Goal: Find specific page/section: Find specific page/section

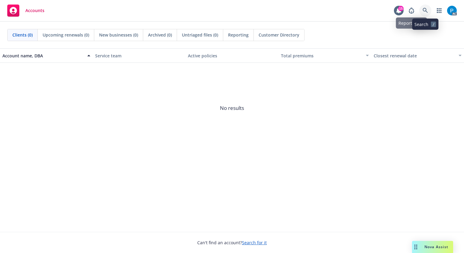
click at [425, 9] on icon at bounding box center [425, 10] width 5 height 5
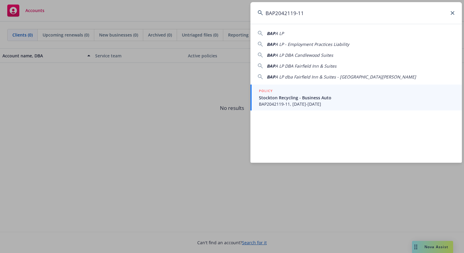
type input "BAP2042119-11"
click at [308, 92] on div "POLICY" at bounding box center [357, 91] width 196 height 7
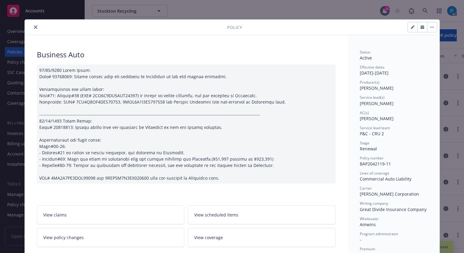
click at [32, 30] on button "close" at bounding box center [35, 27] width 7 height 7
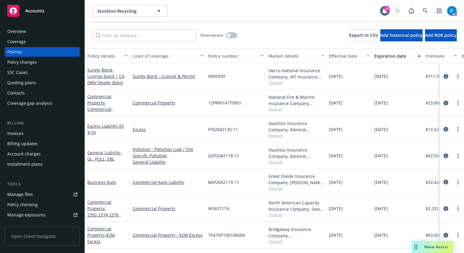
click at [22, 136] on div "Invoices" at bounding box center [15, 134] width 16 height 10
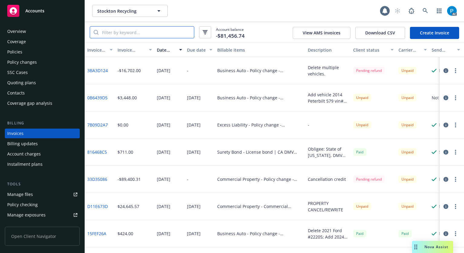
click at [158, 30] on input "search" at bounding box center [146, 32] width 95 height 11
paste input "BAP2042119-11"
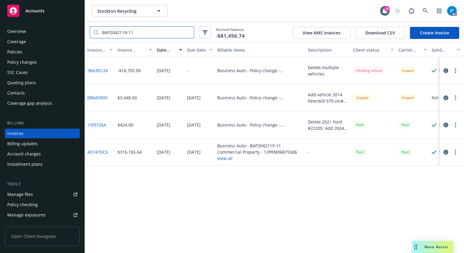
type input "BAP2042119-11"
click at [53, 13] on div "Accounts" at bounding box center [42, 11] width 70 height 12
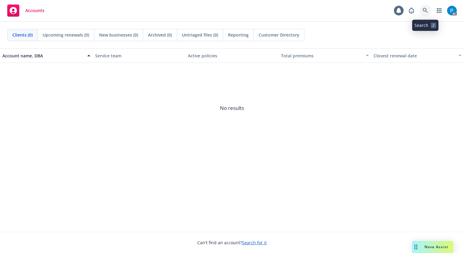
click at [424, 7] on link at bounding box center [425, 11] width 12 height 12
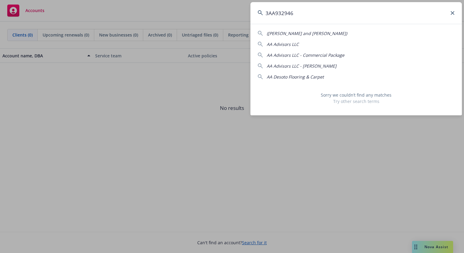
click at [323, 6] on input "3AA932946" at bounding box center [356, 13] width 212 height 22
paste input "[PERSON_NAME] South Real Estate Company"
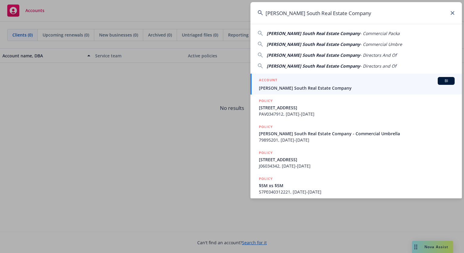
type input "[PERSON_NAME] South Real Estate Company"
click at [311, 79] on div "ACCOUNT BI" at bounding box center [357, 81] width 196 height 8
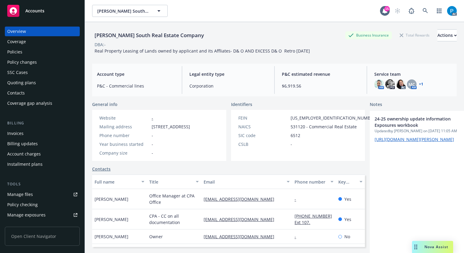
click at [23, 43] on div "Coverage" at bounding box center [16, 42] width 19 height 10
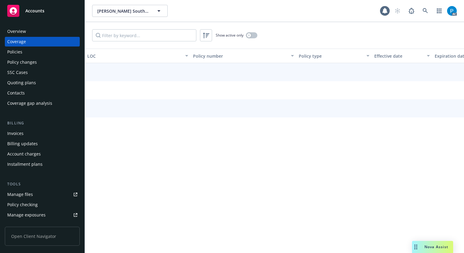
click at [23, 53] on div "Policies" at bounding box center [42, 52] width 70 height 10
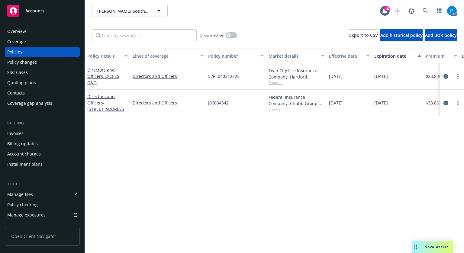
click at [31, 134] on div "Invoices" at bounding box center [42, 134] width 70 height 10
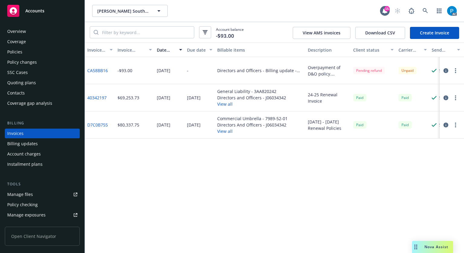
click at [24, 31] on div "Overview" at bounding box center [16, 32] width 19 height 10
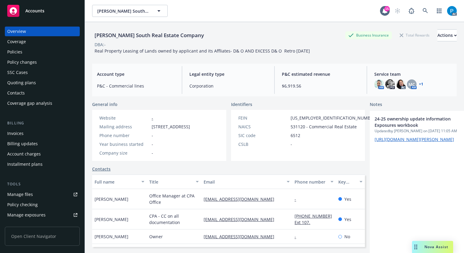
click at [418, 84] on div "+ 1" at bounding box center [420, 84] width 5 height 4
click at [419, 86] on link "+ 1" at bounding box center [421, 84] width 4 height 4
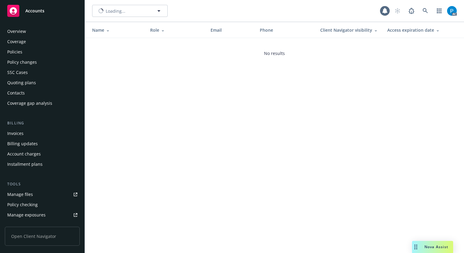
scroll to position [140, 0]
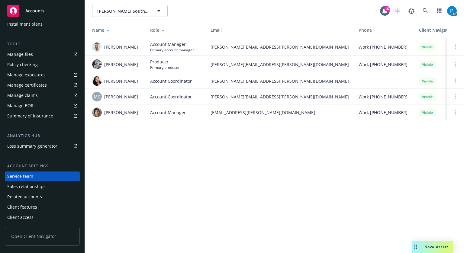
click at [54, 6] on div "Accounts" at bounding box center [42, 11] width 70 height 12
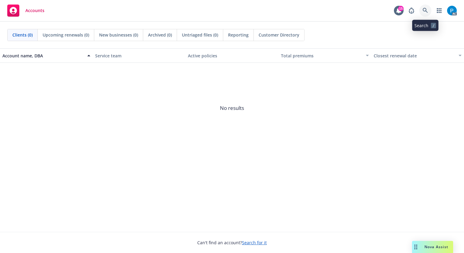
click at [420, 8] on link at bounding box center [425, 11] width 12 height 12
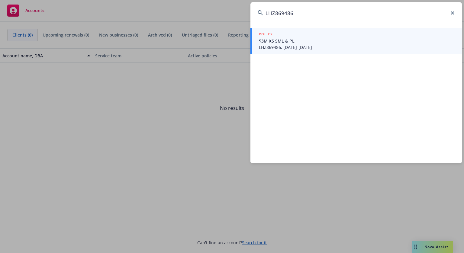
type input "LHZ869486"
click at [301, 48] on span "LHZ869486, [DATE]-[DATE]" at bounding box center [357, 47] width 196 height 6
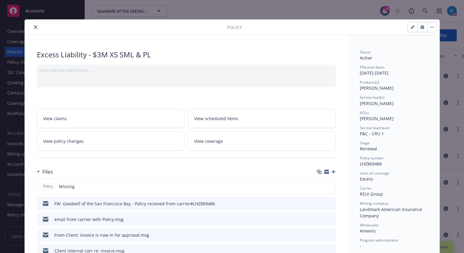
click at [33, 29] on button "close" at bounding box center [35, 27] width 7 height 7
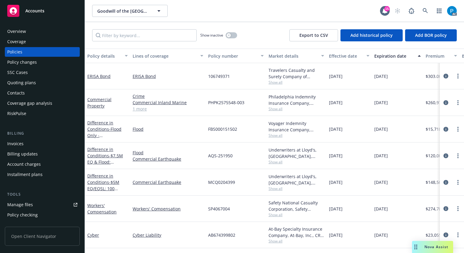
click at [22, 143] on div "Invoices" at bounding box center [15, 144] width 16 height 10
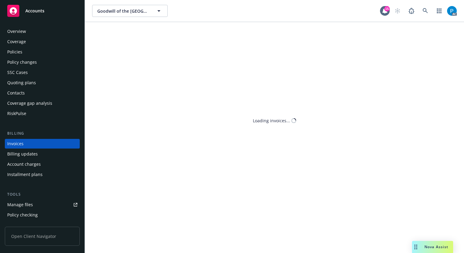
scroll to position [7, 0]
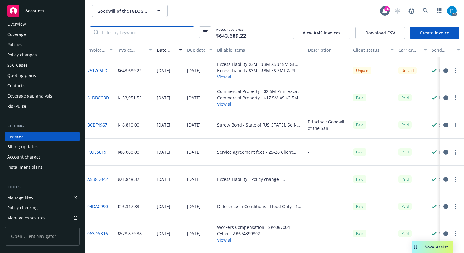
click at [133, 34] on input "search" at bounding box center [146, 32] width 95 height 11
paste input "LHZ869486"
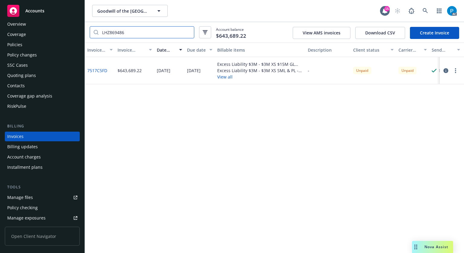
type input "LHZ869486"
click at [53, 13] on div "Accounts" at bounding box center [42, 11] width 70 height 12
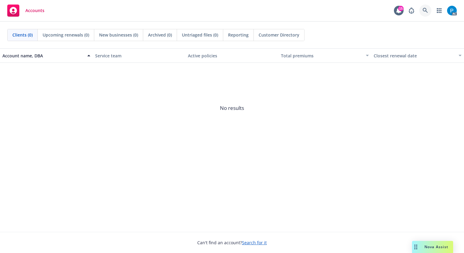
click at [424, 14] on link at bounding box center [425, 11] width 12 height 12
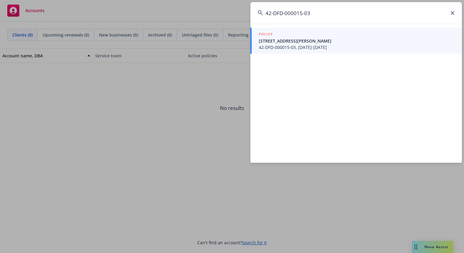
type input "42-DFD-000015-03"
click at [336, 38] on span "[STREET_ADDRESS][PERSON_NAME]" at bounding box center [357, 41] width 196 height 6
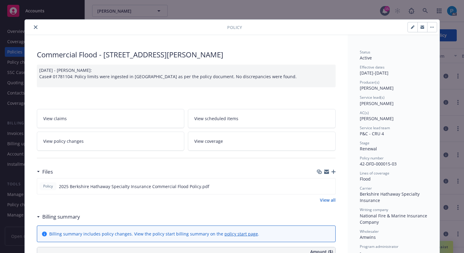
click at [34, 27] on icon "close" at bounding box center [36, 27] width 4 height 4
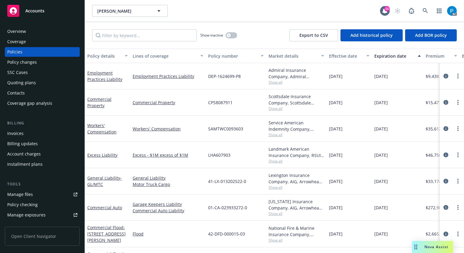
click at [23, 132] on div "Invoices" at bounding box center [15, 134] width 16 height 10
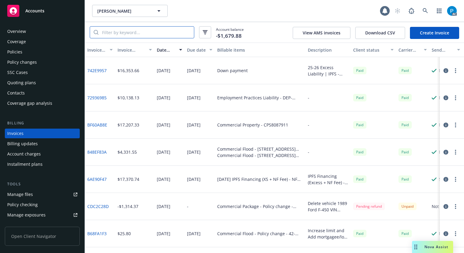
click at [134, 34] on input "search" at bounding box center [146, 32] width 95 height 11
paste input "42-DFD-000015-03"
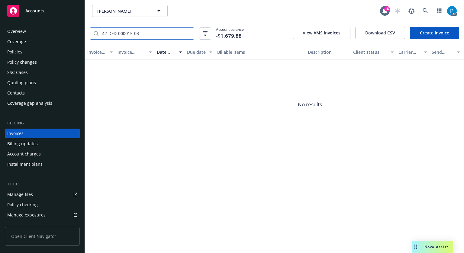
type input "42-DFD-000015-03"
click at [43, 12] on span "Accounts" at bounding box center [34, 10] width 19 height 5
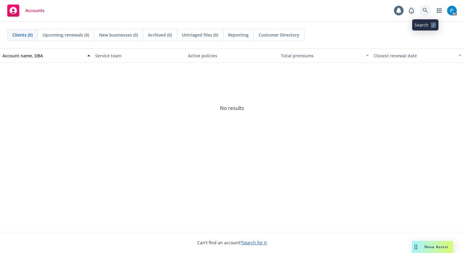
click at [427, 11] on icon at bounding box center [425, 10] width 5 height 5
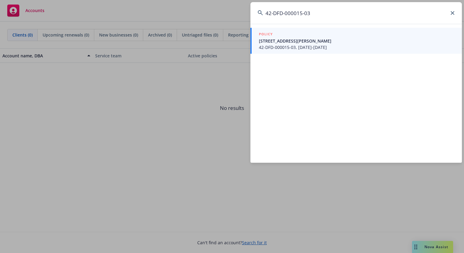
type input "42-DFD-000015-03"
click at [319, 47] on span "42-DFD-000015-03, [DATE]-[DATE]" at bounding box center [357, 47] width 196 height 6
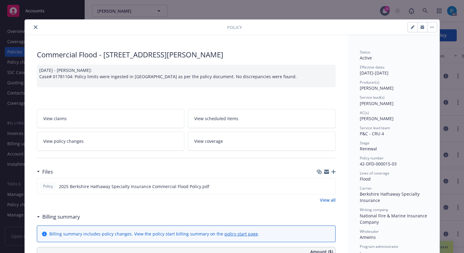
click at [34, 26] on icon "close" at bounding box center [36, 27] width 4 height 4
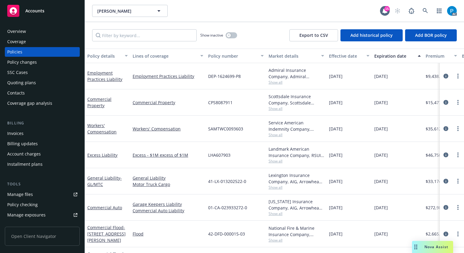
click at [27, 132] on div "Invoices" at bounding box center [42, 134] width 70 height 10
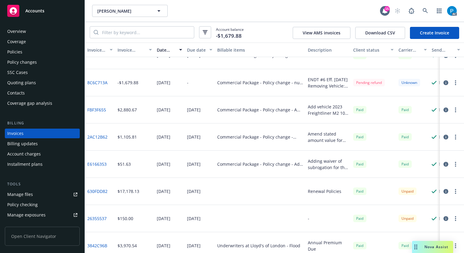
scroll to position [514, 0]
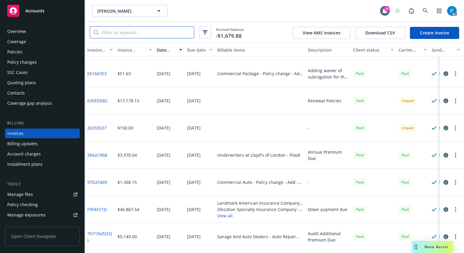
click at [155, 36] on input "search" at bounding box center [146, 32] width 95 height 11
paste input "42-DFD-000015-03"
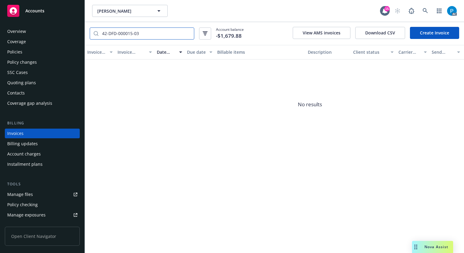
type input "42-DFD-000015-03"
click at [42, 13] on span "Accounts" at bounding box center [34, 10] width 19 height 5
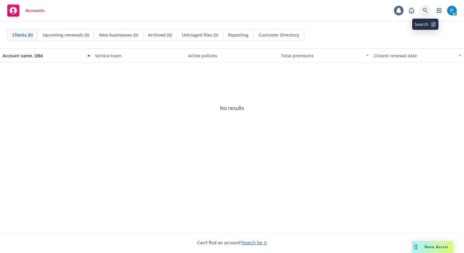
click at [423, 14] on link at bounding box center [425, 11] width 12 height 12
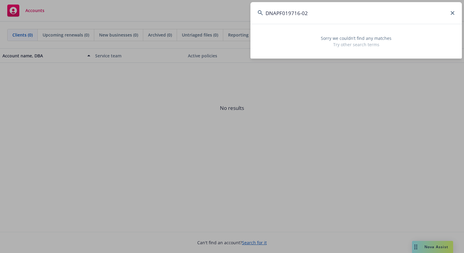
click at [317, 11] on input "DNAPF019716-02" at bounding box center [356, 13] width 212 height 22
paste input "42-DFD-000015-03"
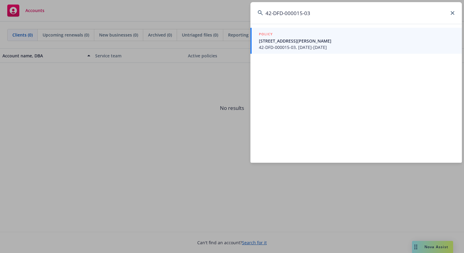
type input "42-DFD-000015-03"
click at [302, 40] on span "[STREET_ADDRESS][PERSON_NAME]" at bounding box center [357, 41] width 196 height 6
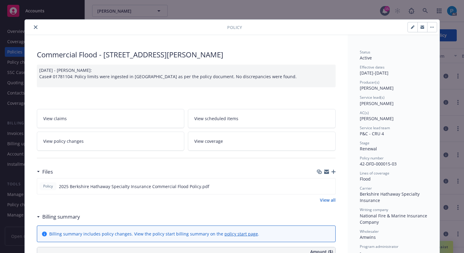
scroll to position [18, 0]
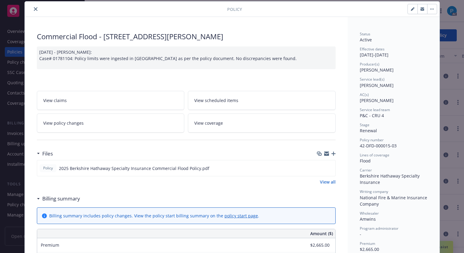
click at [35, 11] on button "close" at bounding box center [35, 8] width 7 height 7
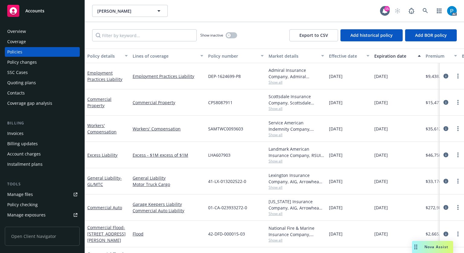
click at [35, 11] on span "Accounts" at bounding box center [34, 10] width 19 height 5
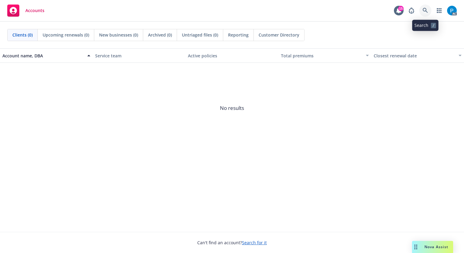
click at [427, 8] on icon at bounding box center [425, 10] width 5 height 5
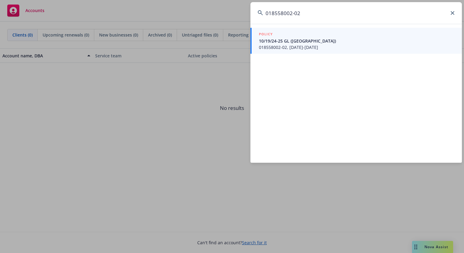
type input "018558002-02"
click at [285, 40] on span "10/19/24-25 GL ([GEOGRAPHIC_DATA])" at bounding box center [357, 41] width 196 height 6
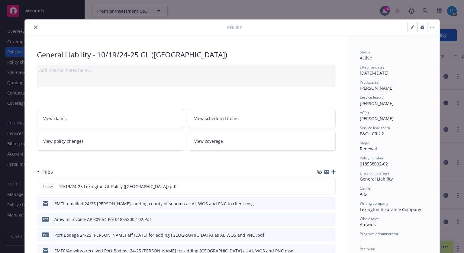
click at [34, 27] on icon "close" at bounding box center [36, 27] width 4 height 4
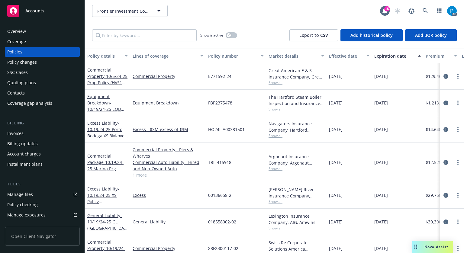
click at [25, 131] on div "Invoices" at bounding box center [42, 134] width 70 height 10
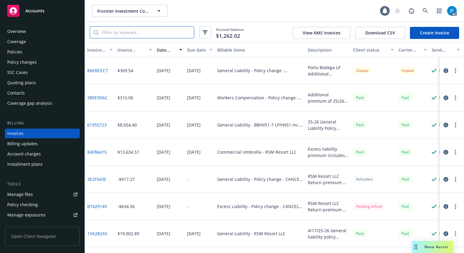
click at [149, 35] on input "search" at bounding box center [146, 32] width 95 height 11
paste input "018558002-02"
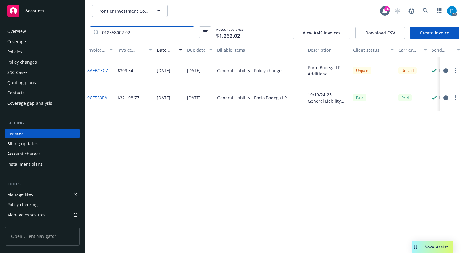
type input "018558002-02"
click at [29, 47] on div "Policies" at bounding box center [42, 52] width 70 height 10
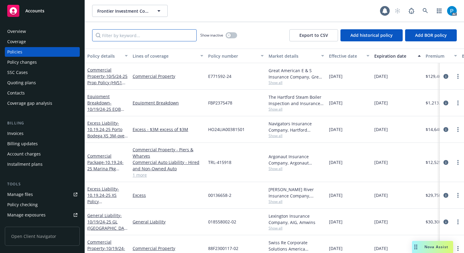
click at [129, 31] on input "Filter by keyword..." at bounding box center [144, 35] width 105 height 12
paste input "018558002-02"
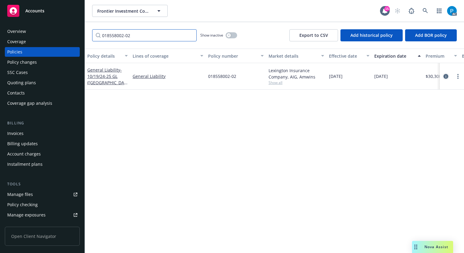
type input "018558002-02"
click at [444, 77] on icon "circleInformation" at bounding box center [446, 76] width 5 height 5
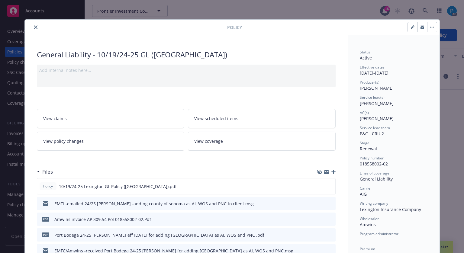
scroll to position [18, 0]
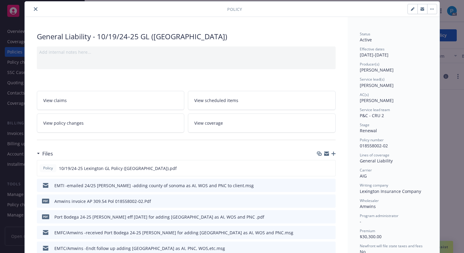
click at [34, 9] on icon "close" at bounding box center [36, 9] width 4 height 4
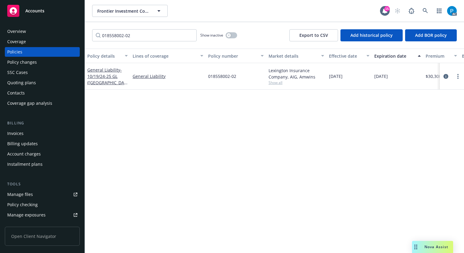
click at [34, 9] on span "Accounts" at bounding box center [34, 10] width 19 height 5
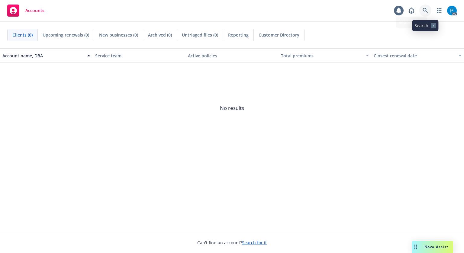
click at [423, 10] on icon at bounding box center [425, 10] width 5 height 5
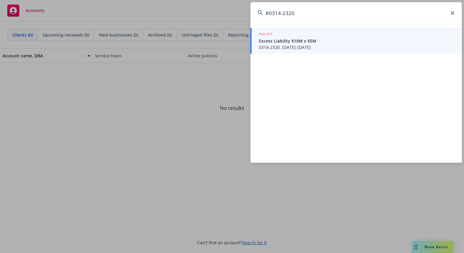
drag, startPoint x: 270, startPoint y: 13, endPoint x: 274, endPoint y: 18, distance: 6.6
click at [270, 13] on input "#0314-2320" at bounding box center [356, 13] width 212 height 22
type input "0314-2320"
click at [288, 37] on div "POLICY" at bounding box center [357, 34] width 196 height 7
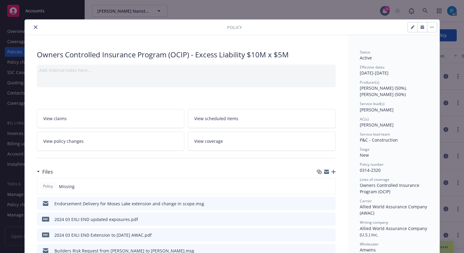
click at [34, 27] on icon "close" at bounding box center [36, 27] width 4 height 4
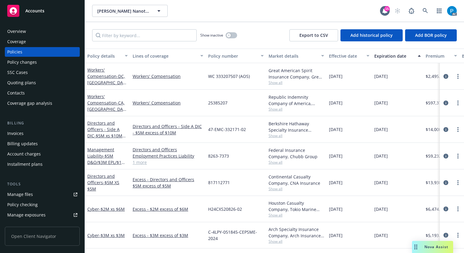
click at [19, 134] on div "Invoices" at bounding box center [15, 134] width 16 height 10
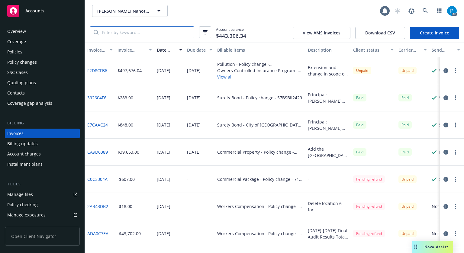
click at [141, 31] on input "search" at bounding box center [146, 32] width 95 height 11
paste input "0314-2320"
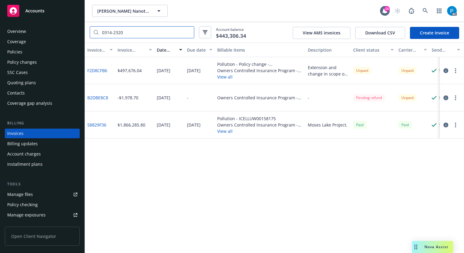
type input "0314-2320"
click at [52, 10] on div "Accounts" at bounding box center [42, 11] width 70 height 12
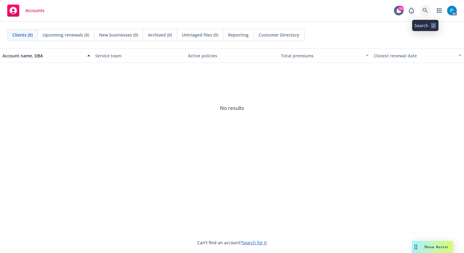
click at [423, 12] on icon at bounding box center [425, 10] width 5 height 5
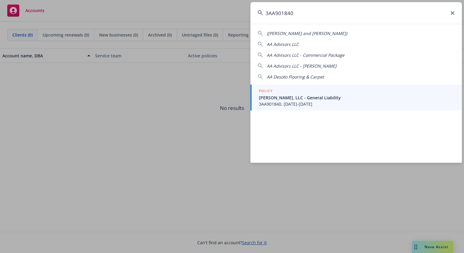
type input "3AA901840"
click at [307, 95] on span "[PERSON_NAME], LLC - General Liability" at bounding box center [357, 98] width 196 height 6
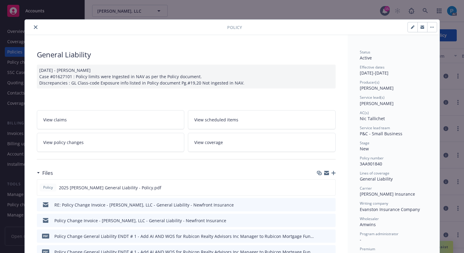
click at [34, 27] on icon "close" at bounding box center [36, 27] width 4 height 4
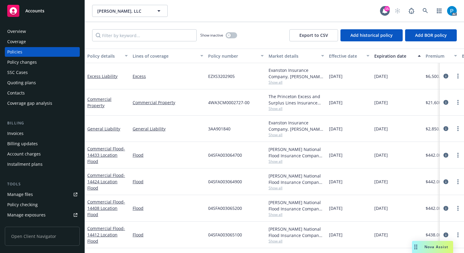
click at [21, 128] on div "Billing Invoices Billing updates Account charges Installment plans" at bounding box center [42, 144] width 75 height 49
click at [23, 129] on div "Invoices" at bounding box center [15, 134] width 16 height 10
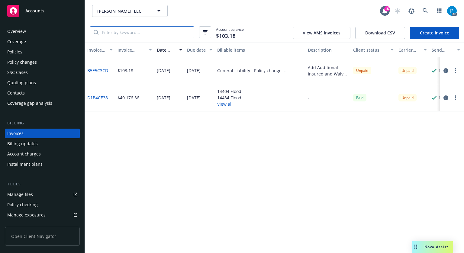
click at [135, 32] on input "search" at bounding box center [146, 32] width 95 height 11
paste input "3AA901840"
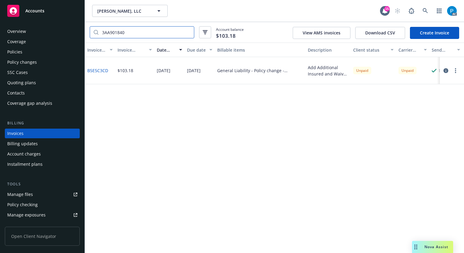
type input "3AA901840"
click at [11, 54] on div "Policies" at bounding box center [14, 52] width 15 height 10
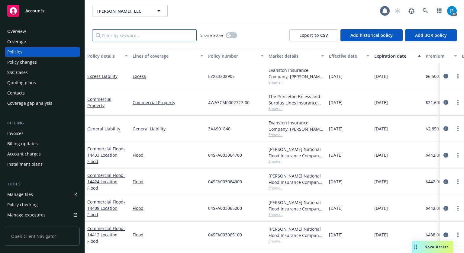
click at [146, 36] on input "Filter by keyword..." at bounding box center [144, 35] width 105 height 12
paste input "3AA901840"
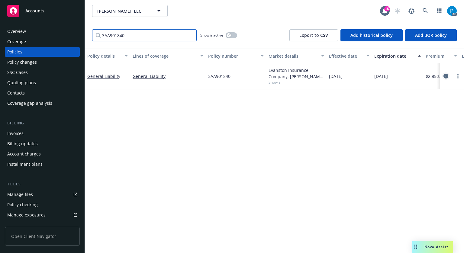
type input "3AA901840"
click at [444, 77] on icon "circleInformation" at bounding box center [446, 76] width 5 height 5
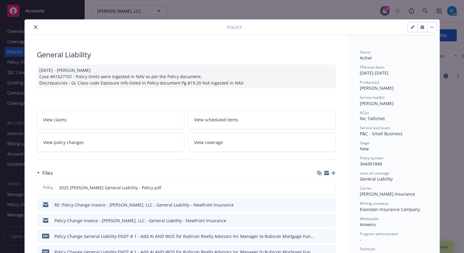
scroll to position [18, 0]
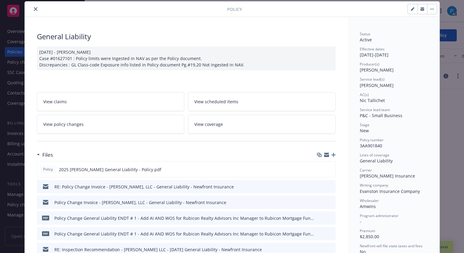
click at [32, 8] on button "close" at bounding box center [35, 8] width 7 height 7
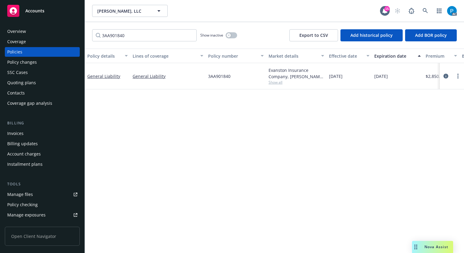
click at [40, 13] on span "Accounts" at bounding box center [34, 10] width 19 height 5
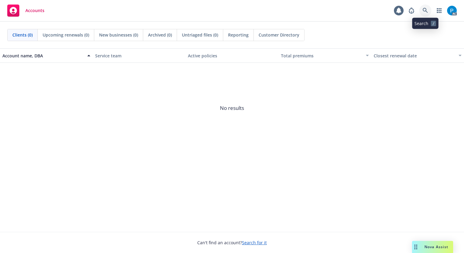
click at [419, 11] on link at bounding box center [425, 11] width 12 height 12
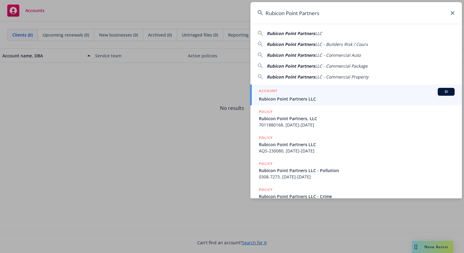
type input "Rubicon Point Partners"
click at [302, 94] on div "ACCOUNT BI" at bounding box center [357, 92] width 196 height 8
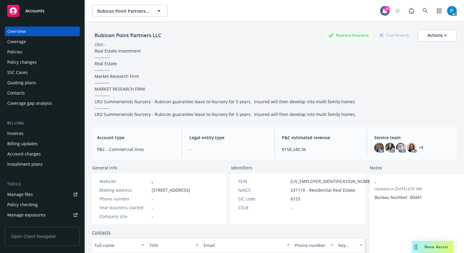
click at [419, 148] on link "+ 3" at bounding box center [421, 148] width 4 height 4
